Goal: Information Seeking & Learning: Learn about a topic

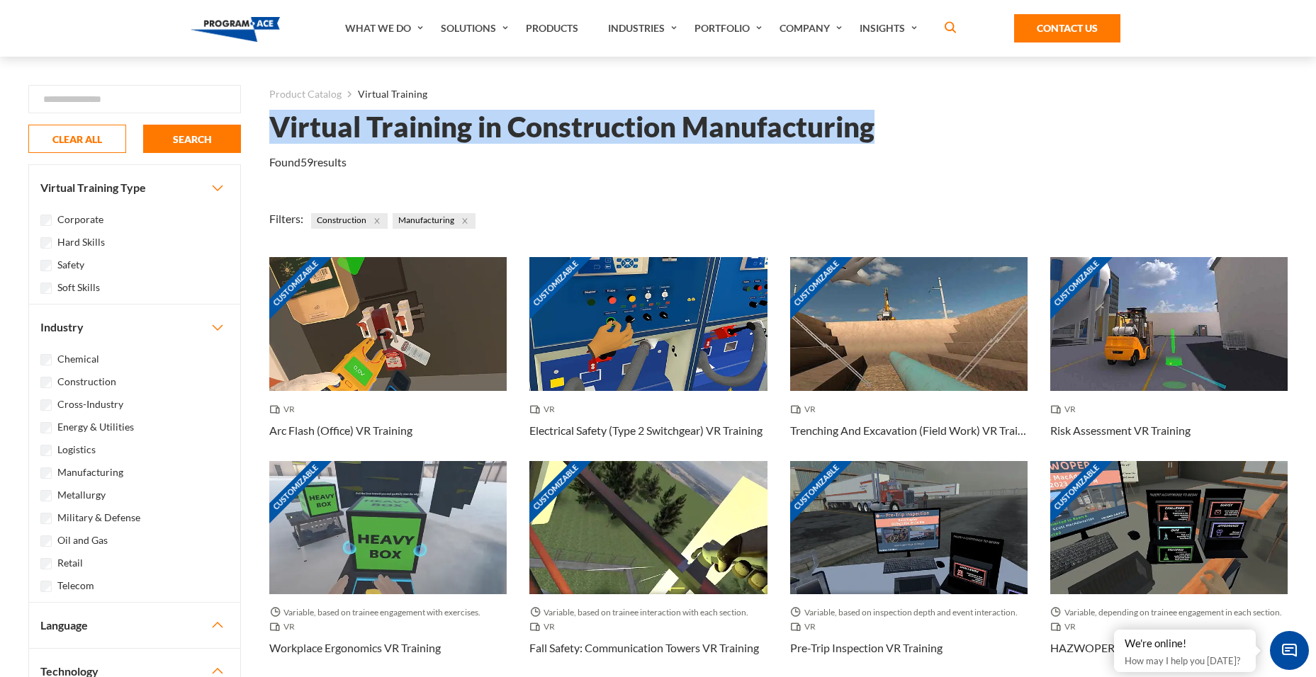
drag, startPoint x: 271, startPoint y: 125, endPoint x: 880, endPoint y: 130, distance: 609.4
copy h1 "Virtual Training in Construction Manufacturing"
click at [237, 29] on img at bounding box center [236, 29] width 90 height 25
